Goal: Task Accomplishment & Management: Manage account settings

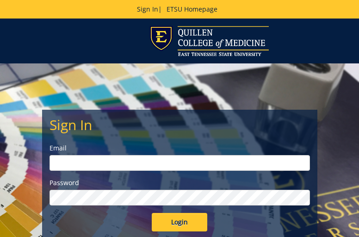
type input "[EMAIL_ADDRESS][DOMAIN_NAME]"
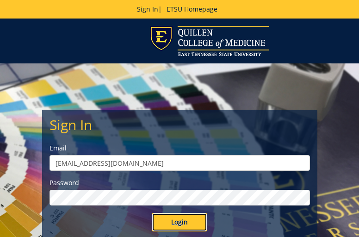
click at [179, 220] on input "Login" at bounding box center [180, 222] width 56 height 19
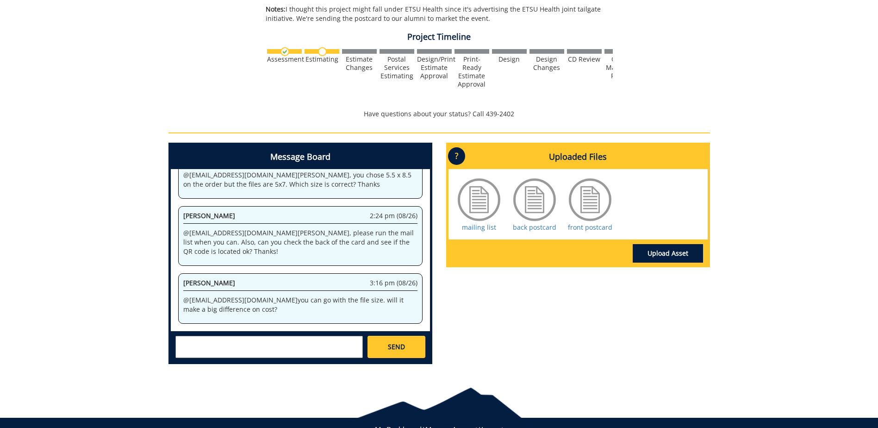
scroll to position [772, 0]
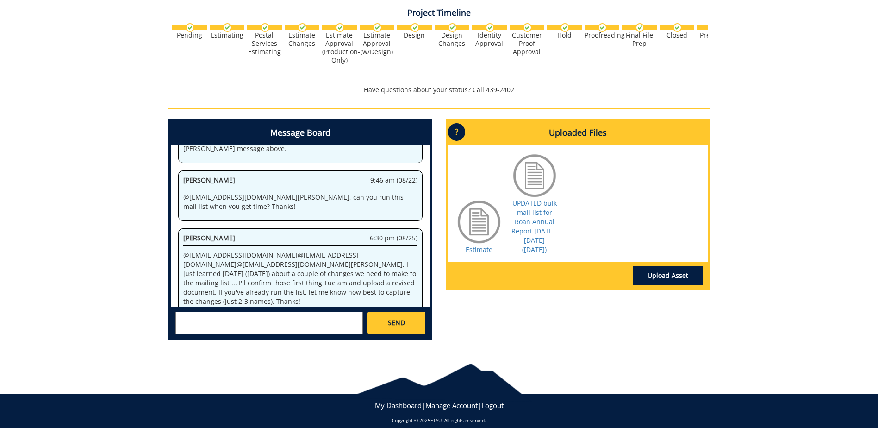
scroll to position [700, 0]
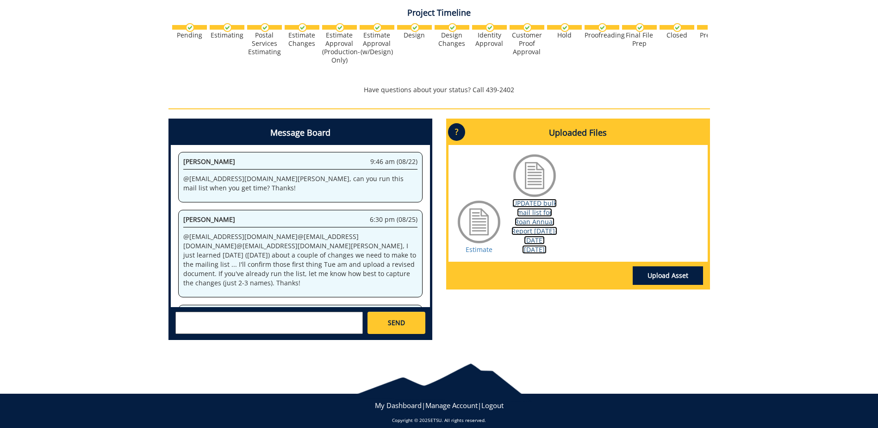
click at [359, 203] on link "UPDATED bulk mail list for Roan Annual Report [DATE]-[DATE] ([DATE])" at bounding box center [535, 226] width 46 height 55
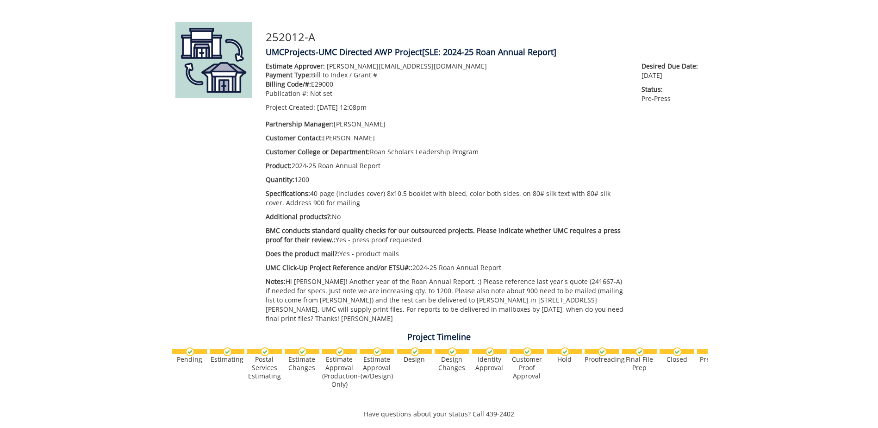
scroll to position [0, 0]
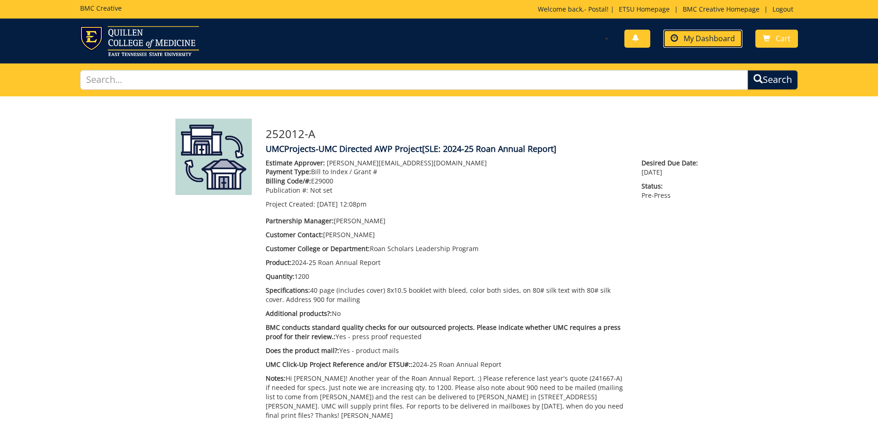
click at [712, 38] on span "My Dashboard" at bounding box center [709, 38] width 51 height 10
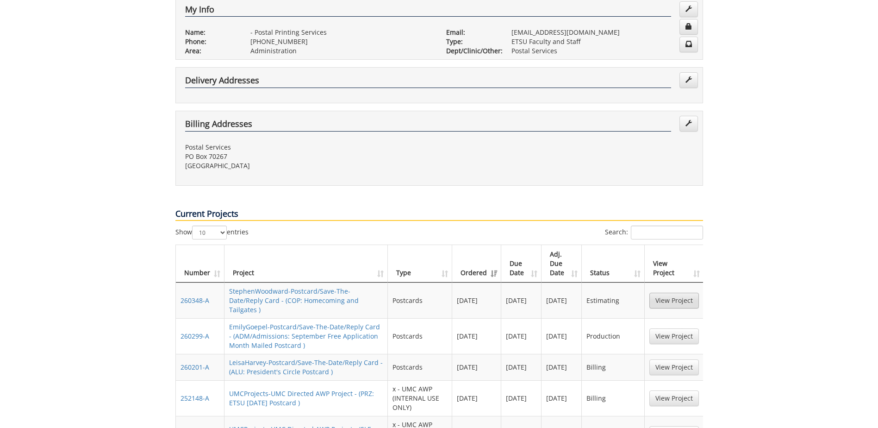
scroll to position [232, 0]
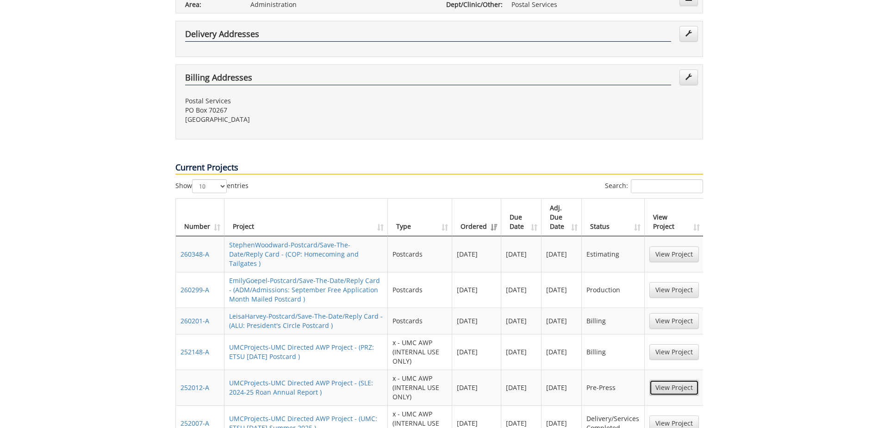
click at [678, 380] on link "View Project" at bounding box center [675, 388] width 50 height 16
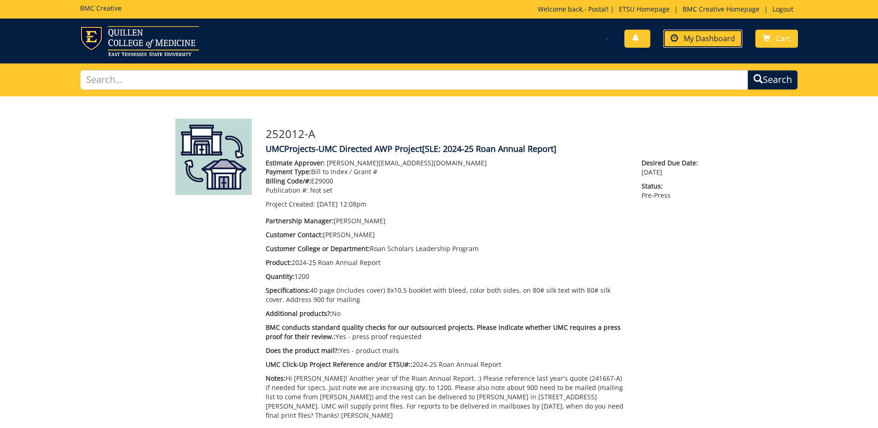
click at [714, 39] on span "My Dashboard" at bounding box center [709, 38] width 51 height 10
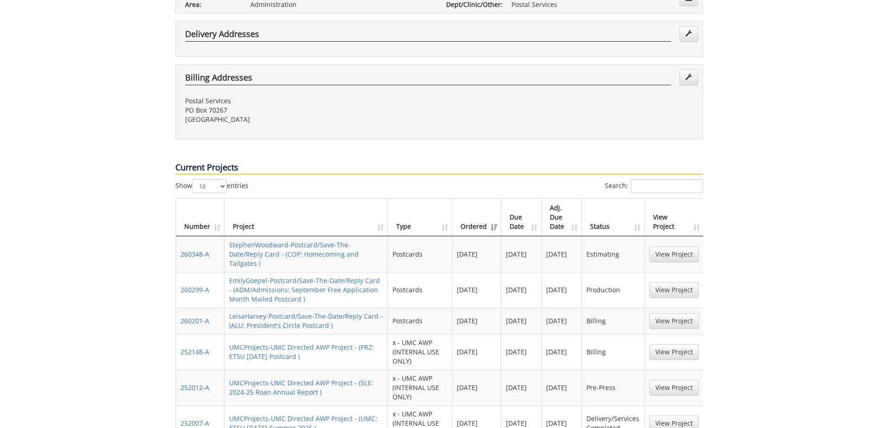
scroll to position [278, 0]
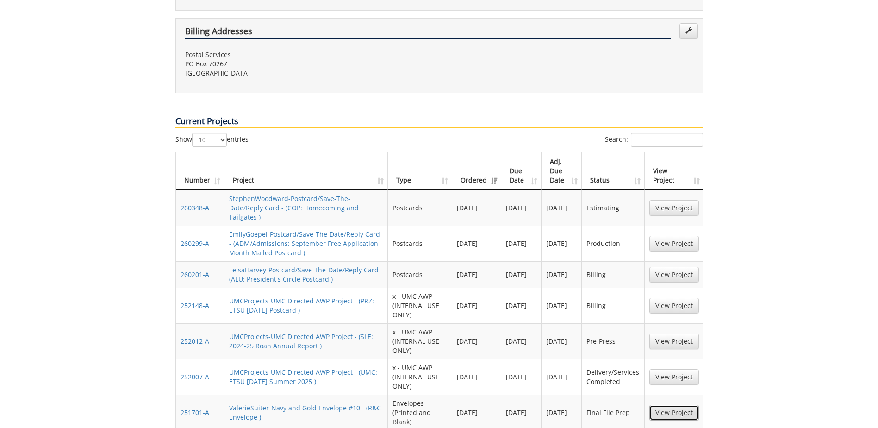
click at [689, 405] on link "View Project" at bounding box center [675, 413] width 50 height 16
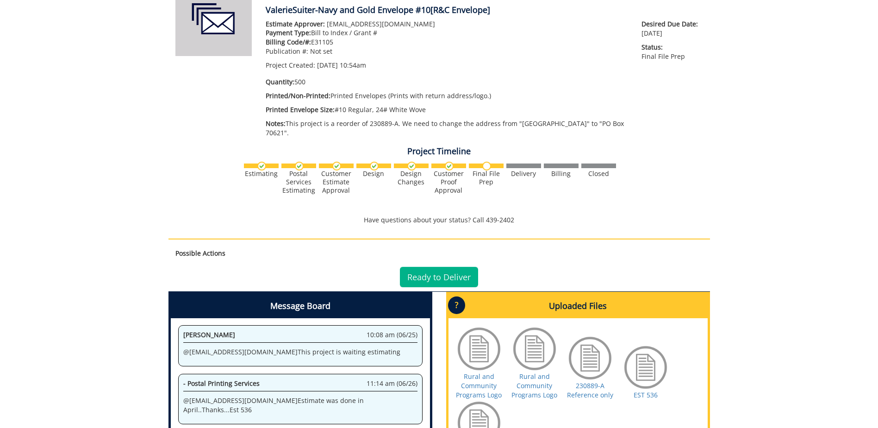
scroll to position [185, 0]
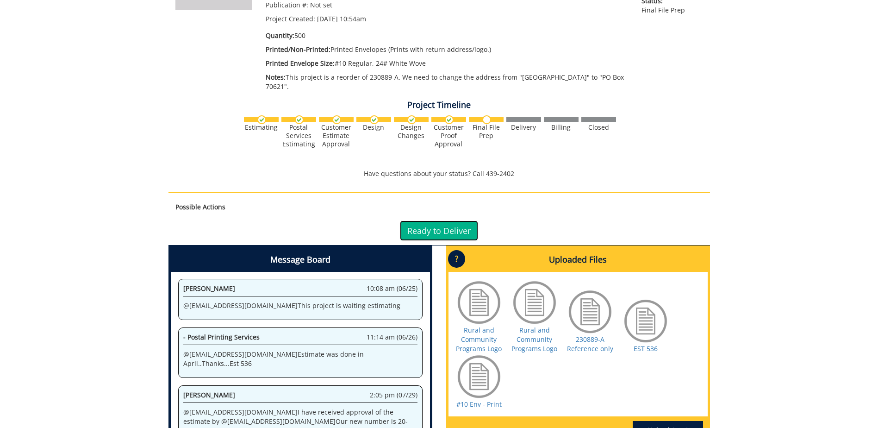
click at [429, 220] on link "Ready to Deliver" at bounding box center [439, 230] width 78 height 20
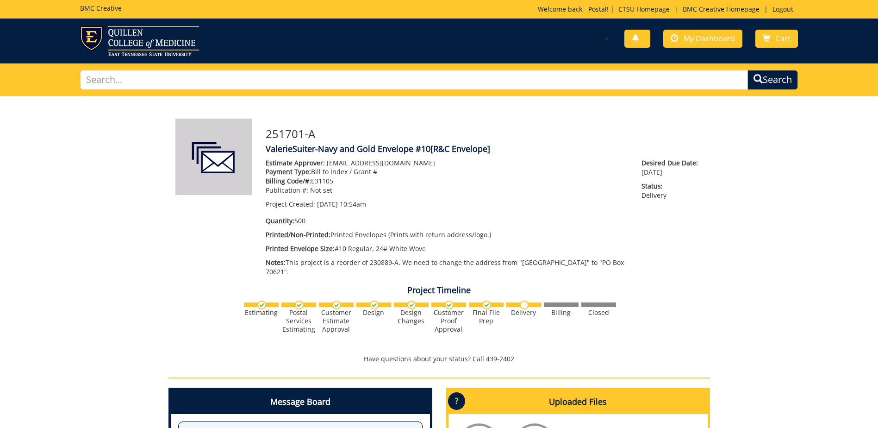
scroll to position [86, 0]
click at [711, 41] on span "My Dashboard" at bounding box center [709, 38] width 51 height 10
